Goal: Find specific page/section: Find specific page/section

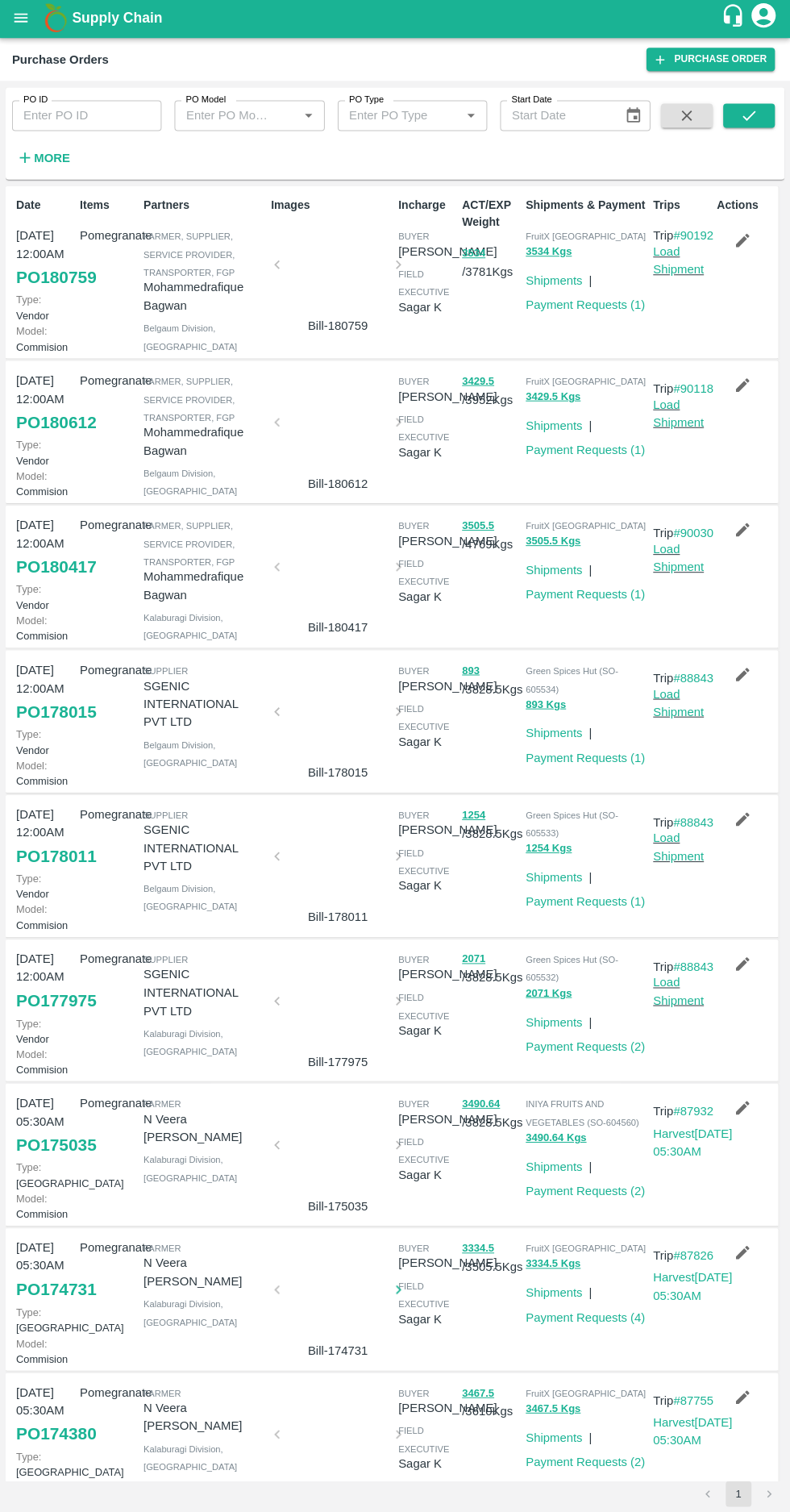
click at [38, 153] on strong "More" at bounding box center [52, 159] width 36 height 13
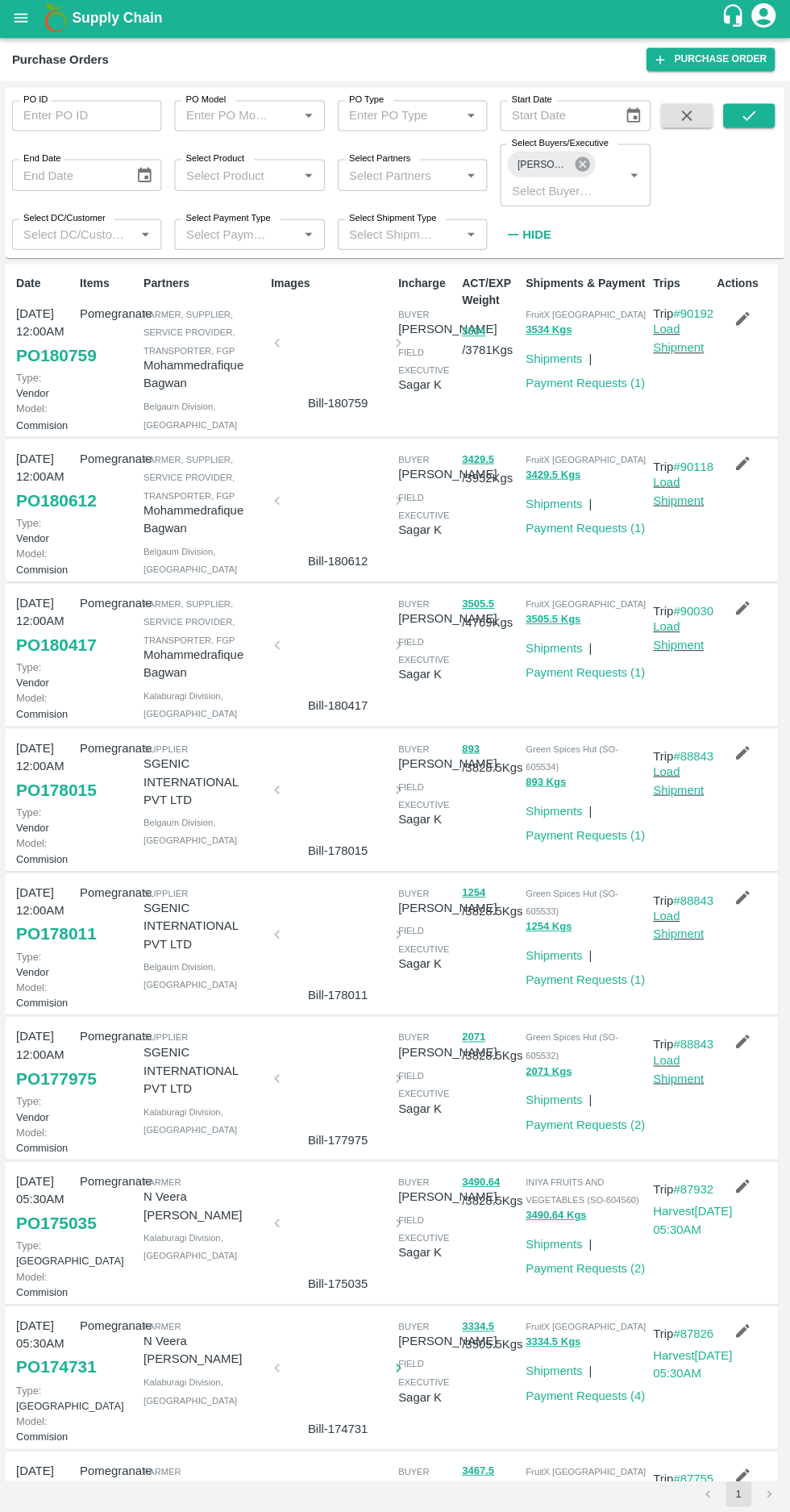
click at [581, 166] on icon at bounding box center [582, 166] width 18 height 18
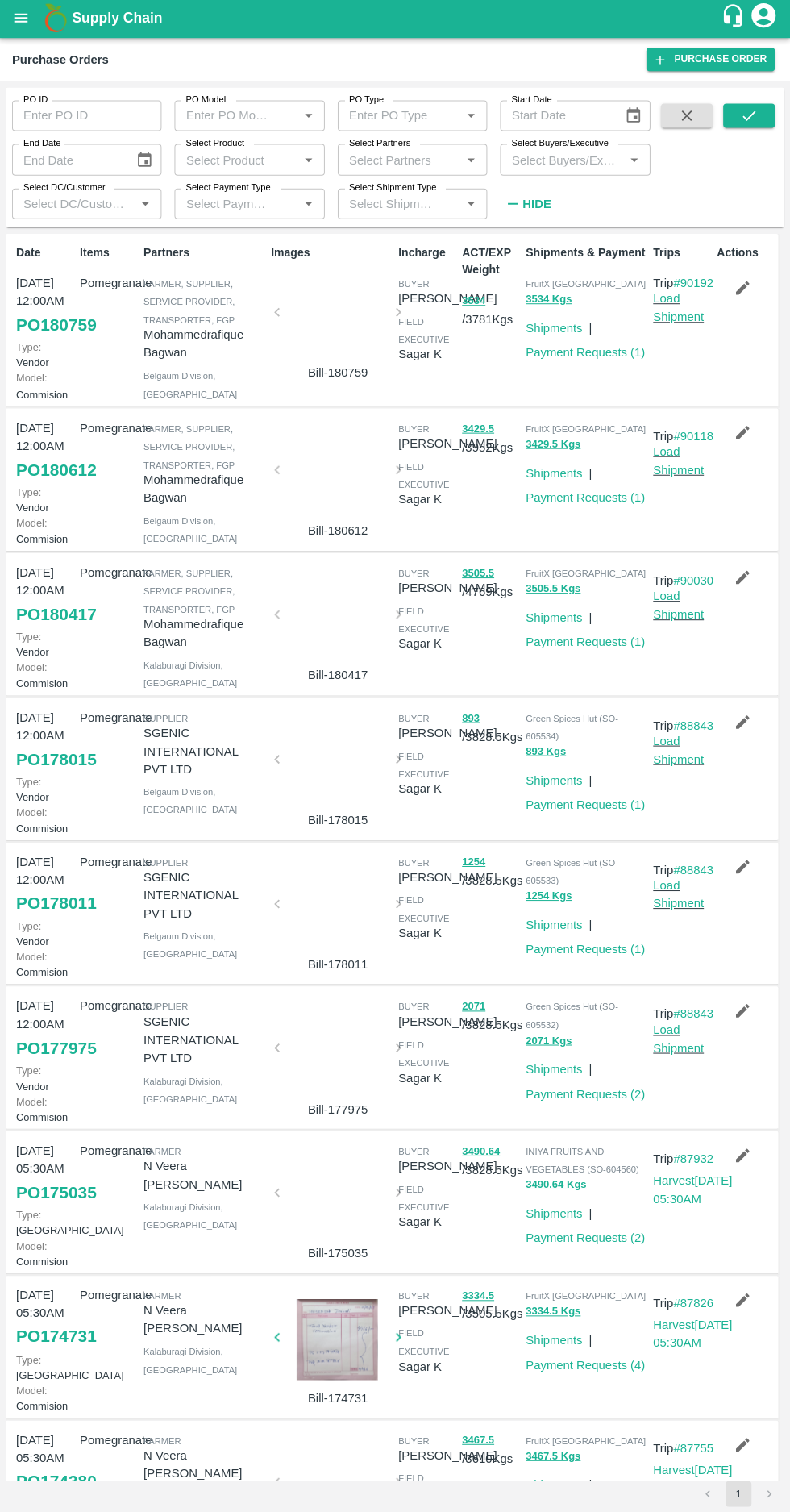
click at [543, 146] on label "Select Buyers/Executive" at bounding box center [559, 145] width 97 height 13
click at [543, 150] on input "Select Buyers/Executive" at bounding box center [561, 160] width 113 height 21
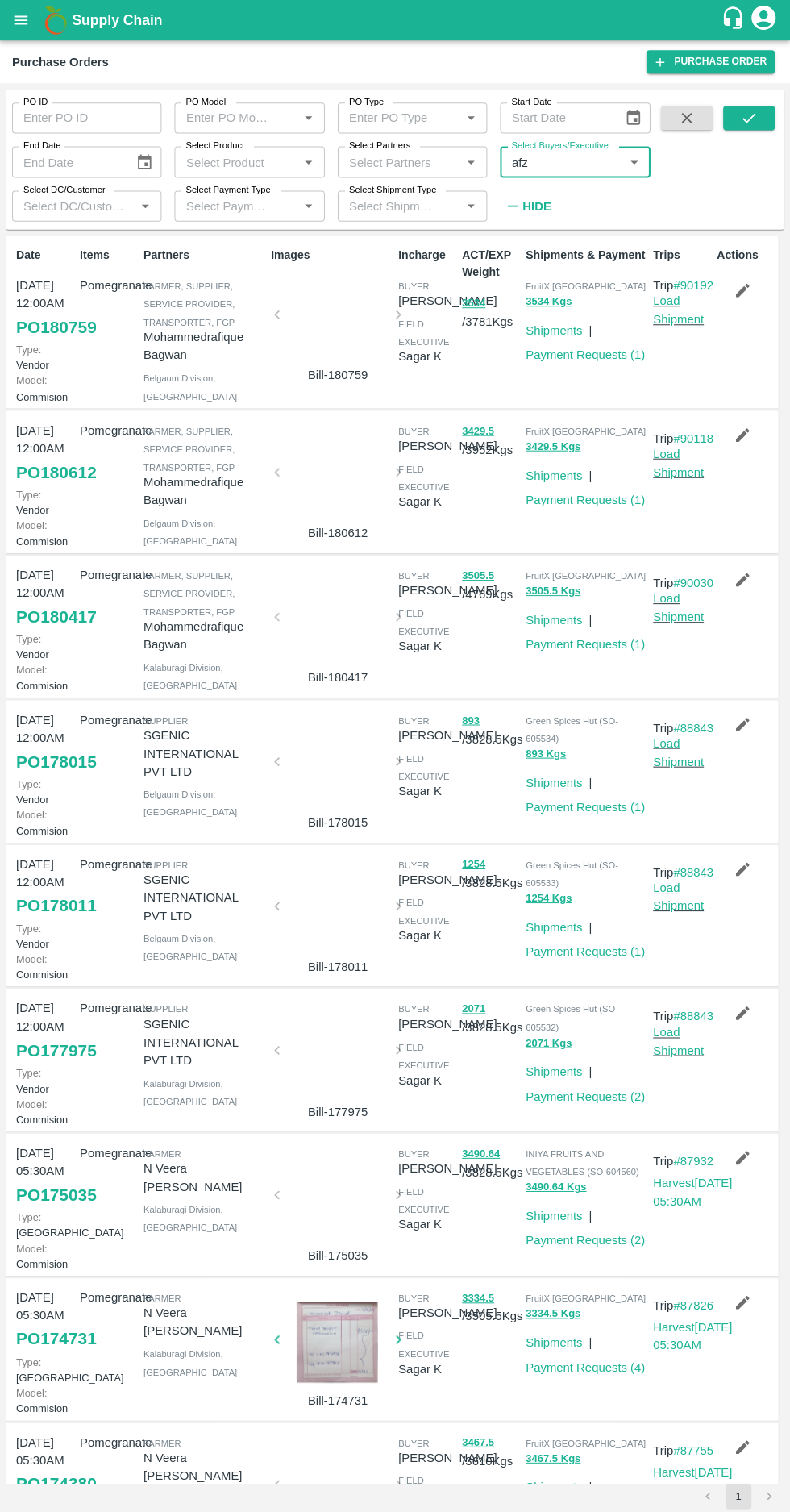
type input "afza"
click at [527, 244] on input "checkbox" at bounding box center [535, 244] width 32 height 32
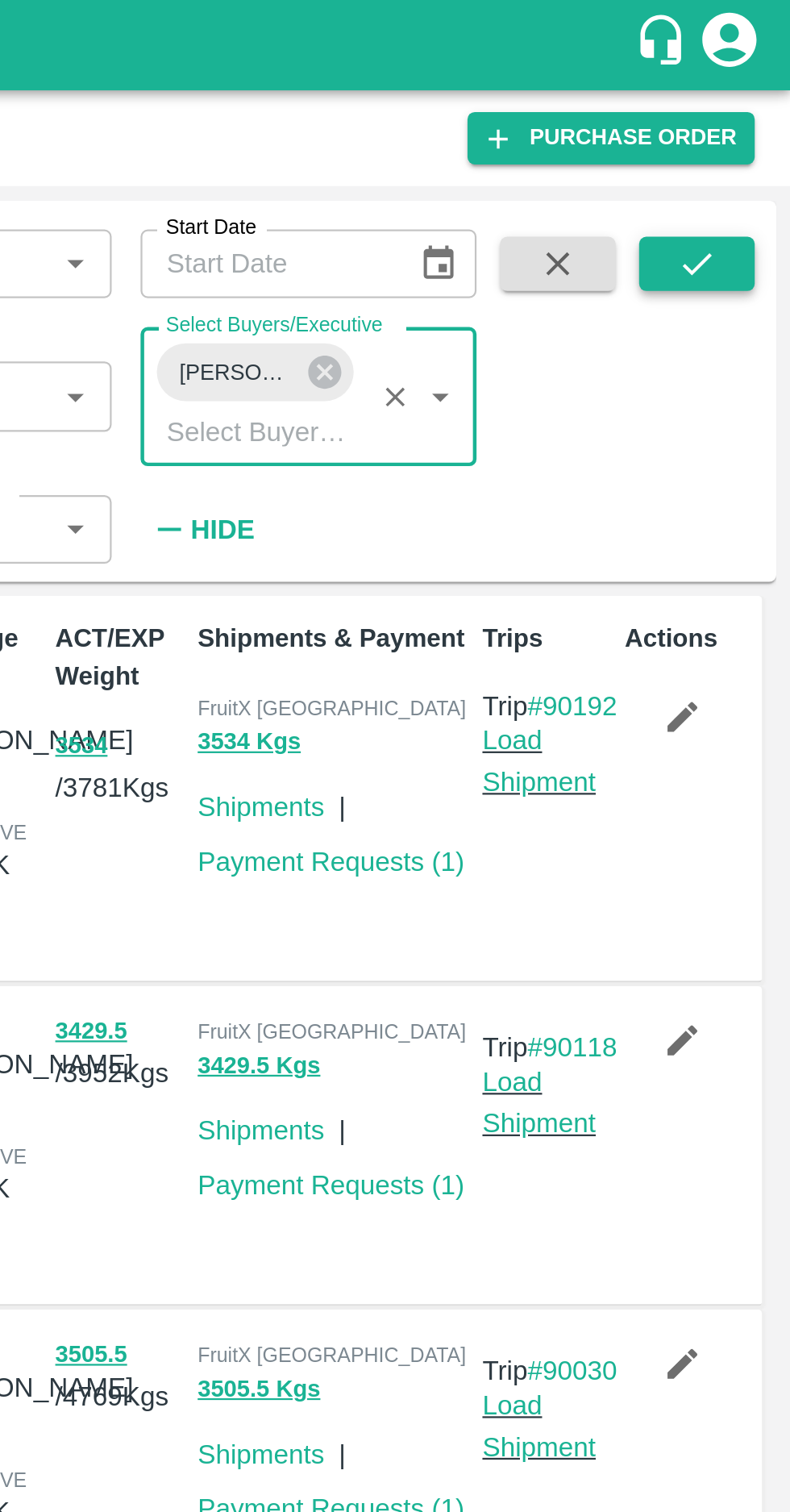
click at [742, 127] on button "submit" at bounding box center [748, 117] width 52 height 24
